Goal: Task Accomplishment & Management: Use online tool/utility

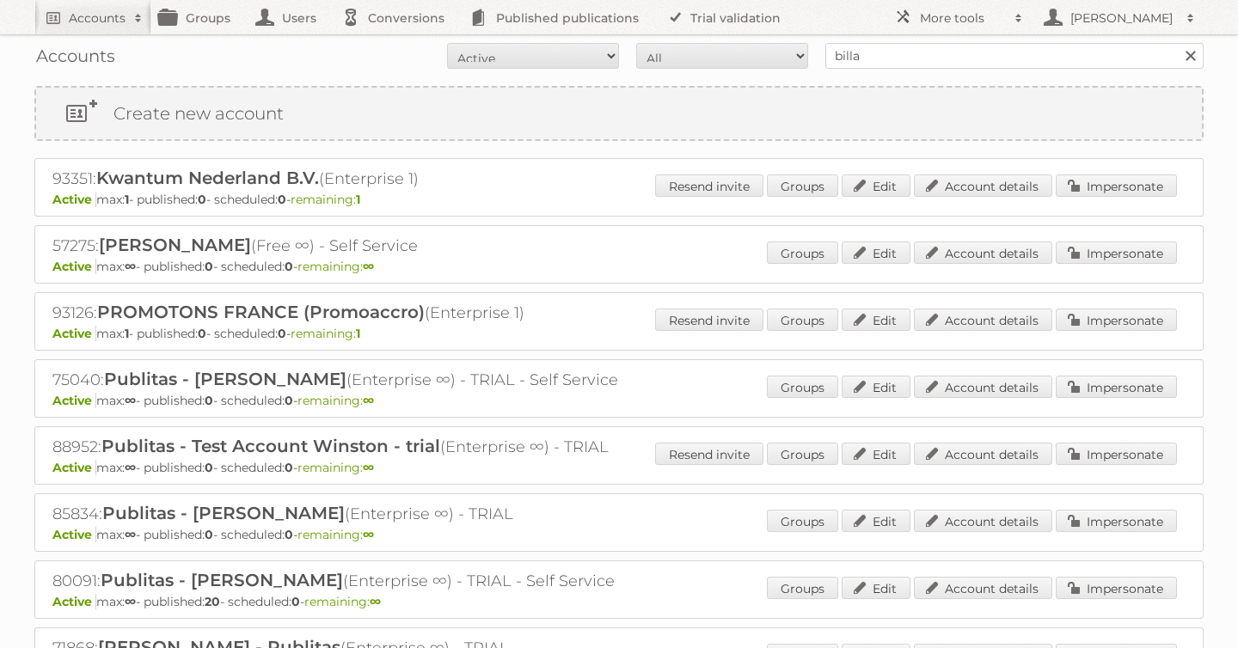
type input "billa"
click at [1177, 43] on input "Search" at bounding box center [1190, 56] width 26 height 26
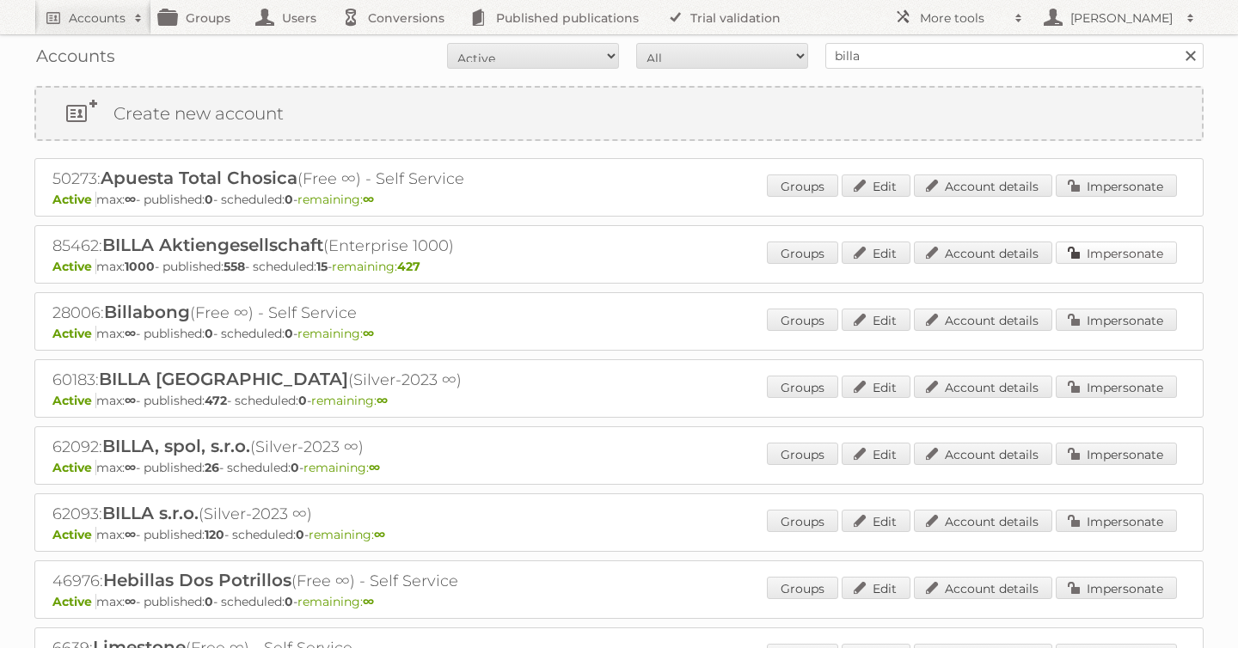
click at [1119, 254] on link "Impersonate" at bounding box center [1116, 253] width 121 height 22
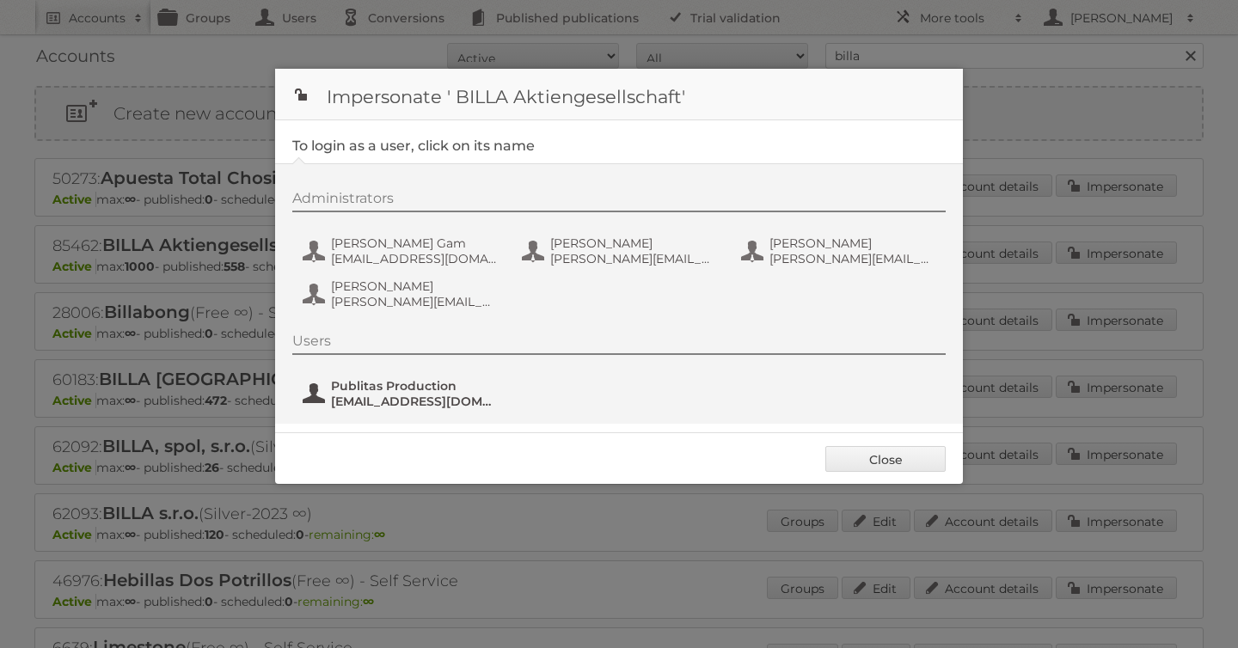
click at [428, 389] on span "Publitas Production" at bounding box center [414, 385] width 167 height 15
